Goal: Find specific page/section: Find specific page/section

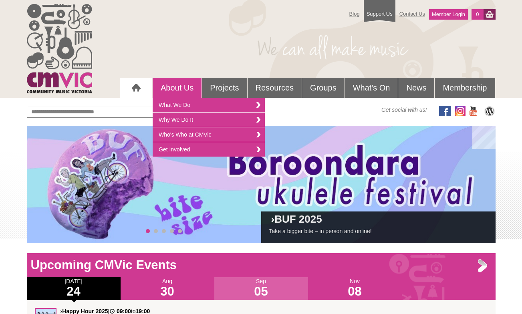
click at [170, 85] on link "About Us" at bounding box center [177, 88] width 49 height 20
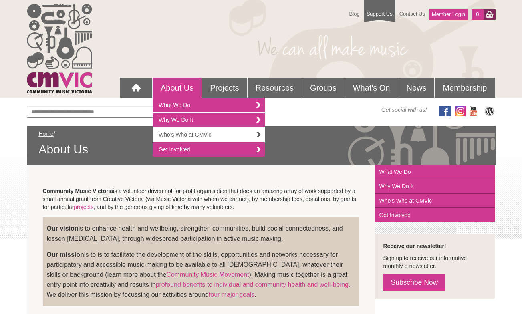
click at [203, 133] on link "Who's Who at CMVic" at bounding box center [209, 134] width 112 height 15
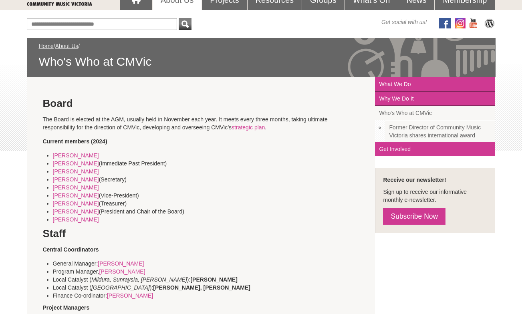
scroll to position [93, 0]
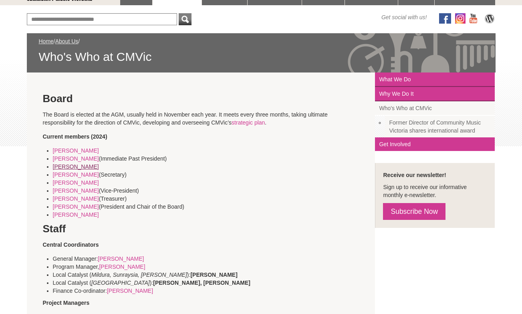
click at [71, 168] on link "Jennie Swain" at bounding box center [76, 167] width 46 height 6
